Goal: Transaction & Acquisition: Purchase product/service

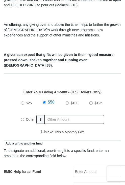
scroll to position [127, 0]
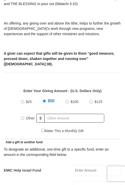
click at [68, 100] on input "$100" at bounding box center [67, 101] width 3 height 3
radio input "true"
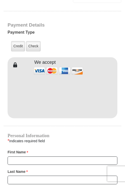
scroll to position [405, 0]
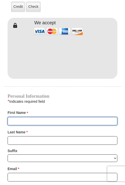
click at [47, 117] on input "First Name *" at bounding box center [63, 121] width 110 height 9
type input "[PERSON_NAME]"
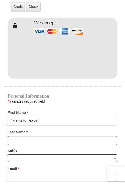
type input "50"
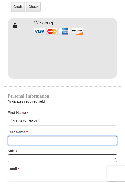
type input "[PERSON_NAME]"
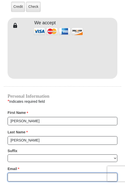
type input "[EMAIL_ADDRESS][DOMAIN_NAME]"
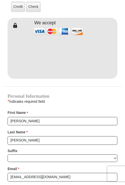
type input "[STREET_ADDRESS]"
type input "[PERSON_NAME]"
type input "68572"
type input "4024991657"
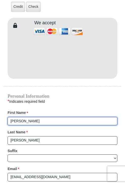
radio input "true"
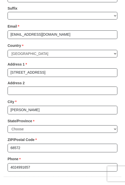
scroll to position [557, 0]
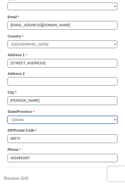
click at [34, 116] on select "Choose [US_STATE] [US_STATE] [US_STATE] [US_STATE] [US_STATE] Armed Forces Amer…" at bounding box center [63, 120] width 110 height 8
select select "NE"
click at [8, 116] on select "Choose [US_STATE] [US_STATE] [US_STATE] [US_STATE] [US_STATE] Armed Forces Amer…" at bounding box center [63, 120] width 110 height 8
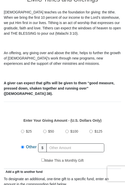
scroll to position [101, 0]
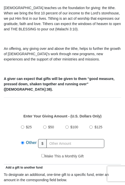
click at [68, 126] on input "$100" at bounding box center [67, 127] width 3 height 3
radio input "true"
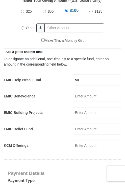
scroll to position [202, 0]
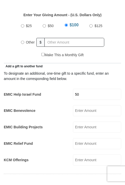
drag, startPoint x: 78, startPoint y: 81, endPoint x: 62, endPoint y: 84, distance: 16.6
click at [62, 89] on div "EMIC Help Israel Fund 50 EMIC Help Israel Fund Amount must be a valid number Ma…" at bounding box center [63, 94] width 118 height 11
type input "0"
click at [64, 71] on div "To designate an additional, one-time gift to a specific fund, enter an amount i…" at bounding box center [63, 76] width 118 height 11
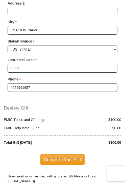
scroll to position [633, 0]
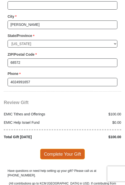
click at [58, 149] on span "Complete Your Gift" at bounding box center [62, 154] width 45 height 11
